Goal: Task Accomplishment & Management: Manage account settings

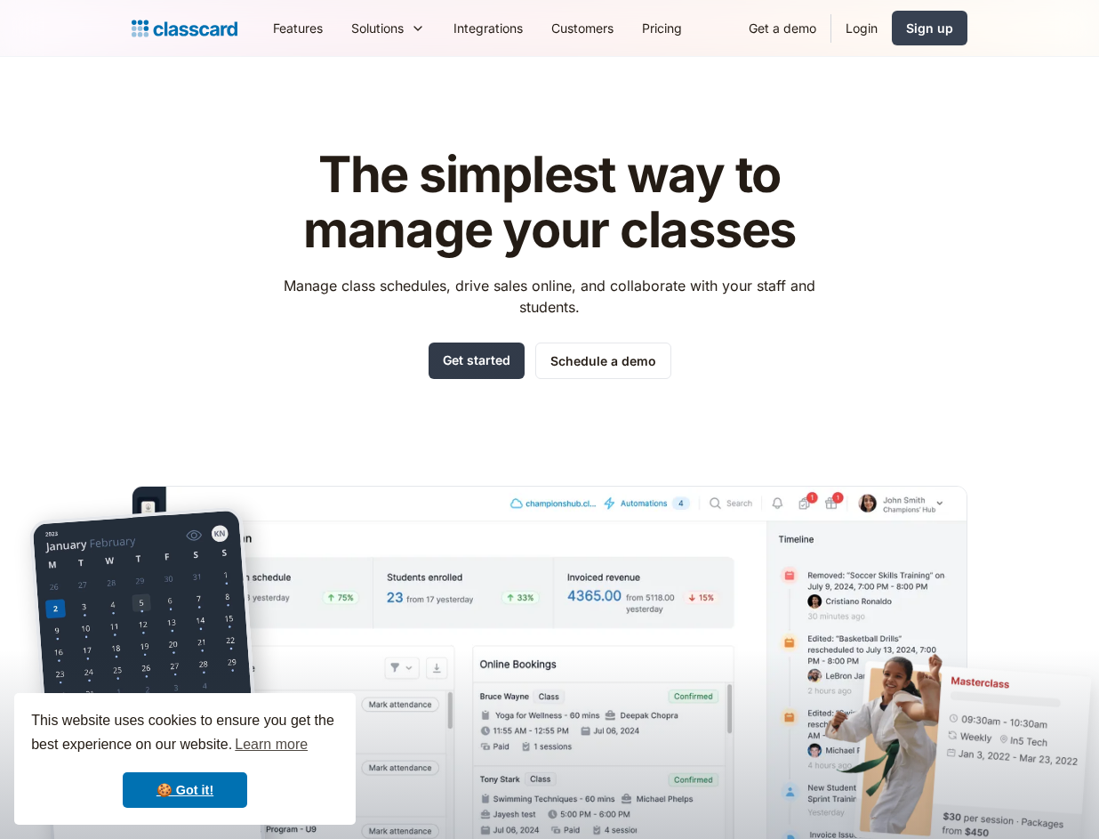
click at [514, 352] on link "Get started" at bounding box center [477, 360] width 96 height 36
click at [863, 36] on link "Login" at bounding box center [861, 28] width 60 height 40
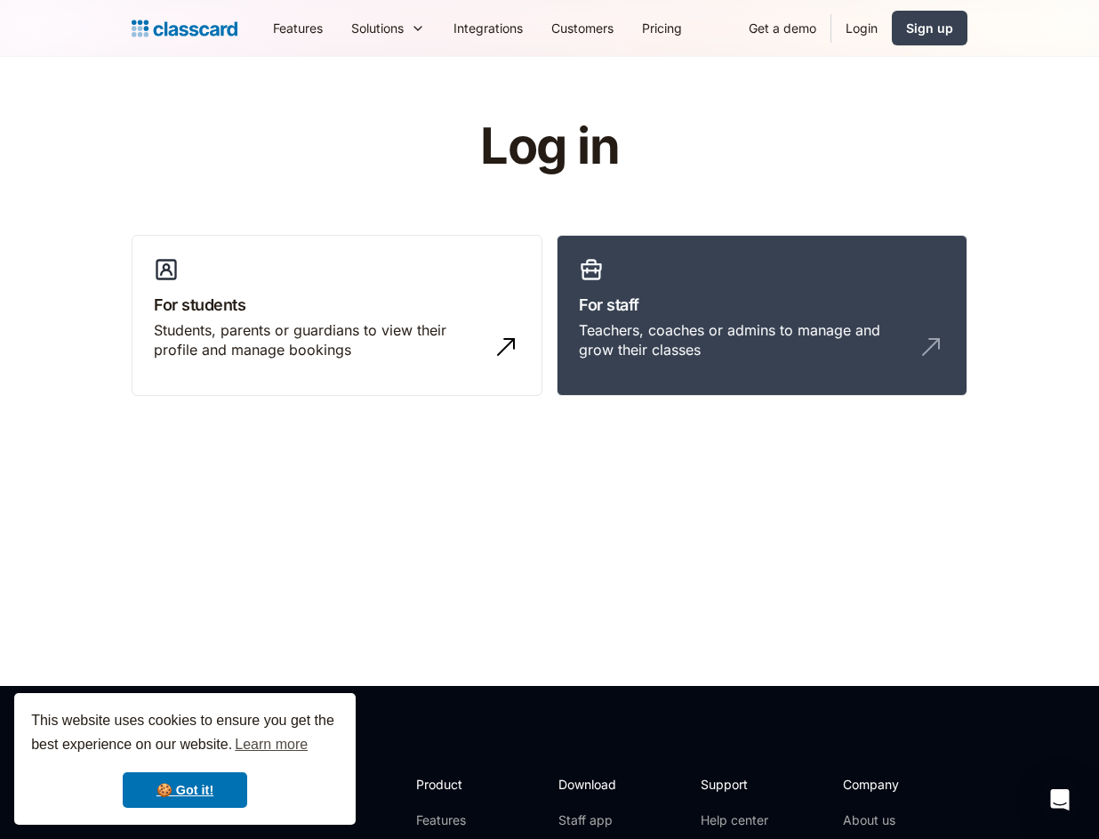
click at [864, 29] on link "Login" at bounding box center [861, 28] width 60 height 40
click at [626, 298] on h3 "For staff" at bounding box center [762, 305] width 366 height 24
